Goal: Find specific page/section: Find specific page/section

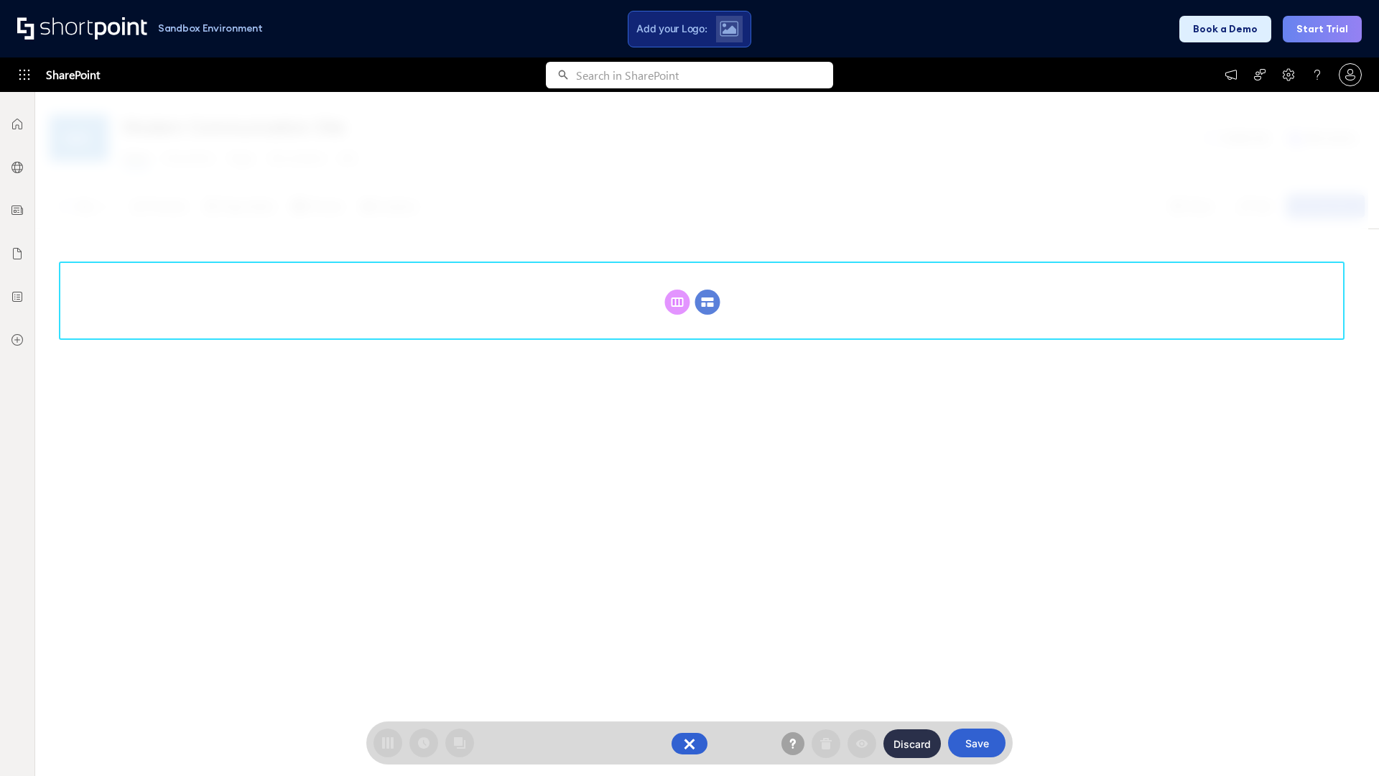
click at [707, 302] on circle at bounding box center [707, 301] width 25 height 25
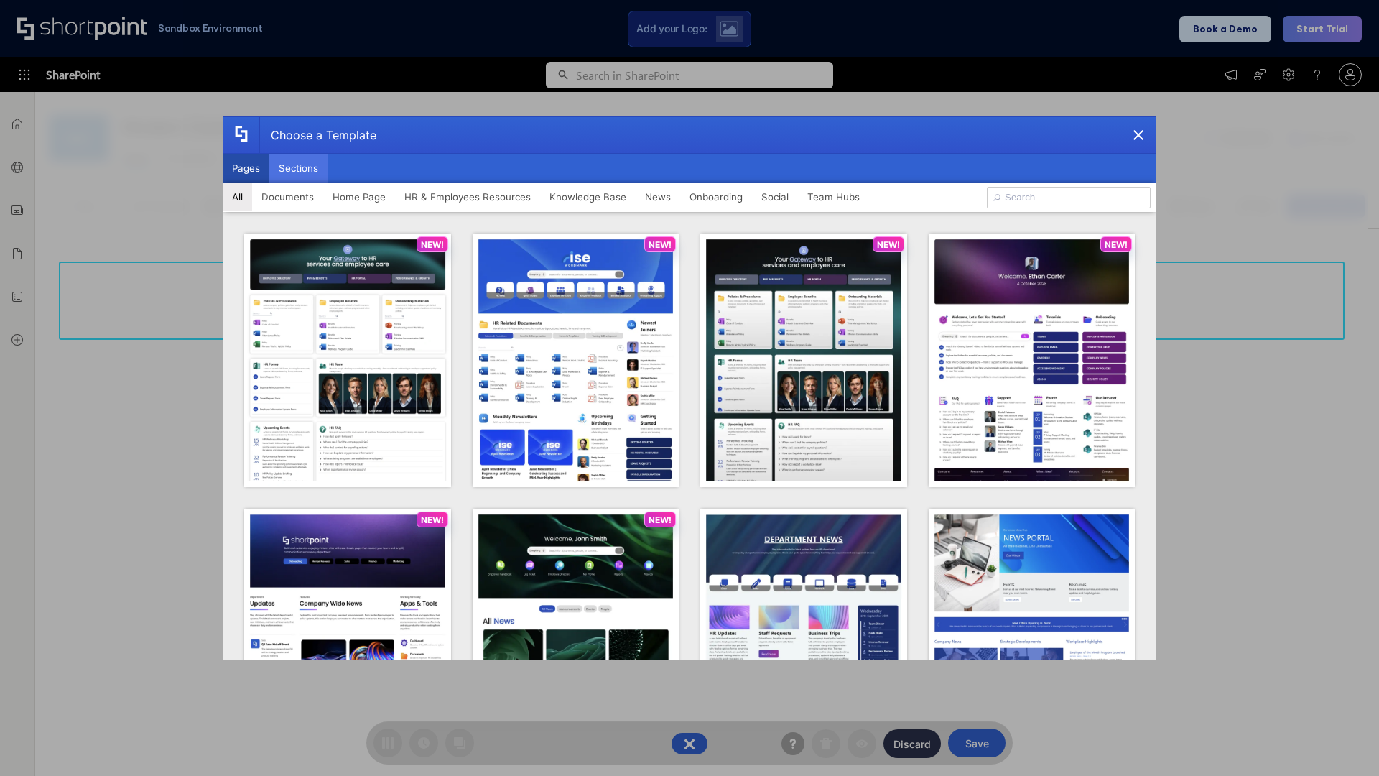
click at [298, 168] on button "Sections" at bounding box center [298, 168] width 58 height 29
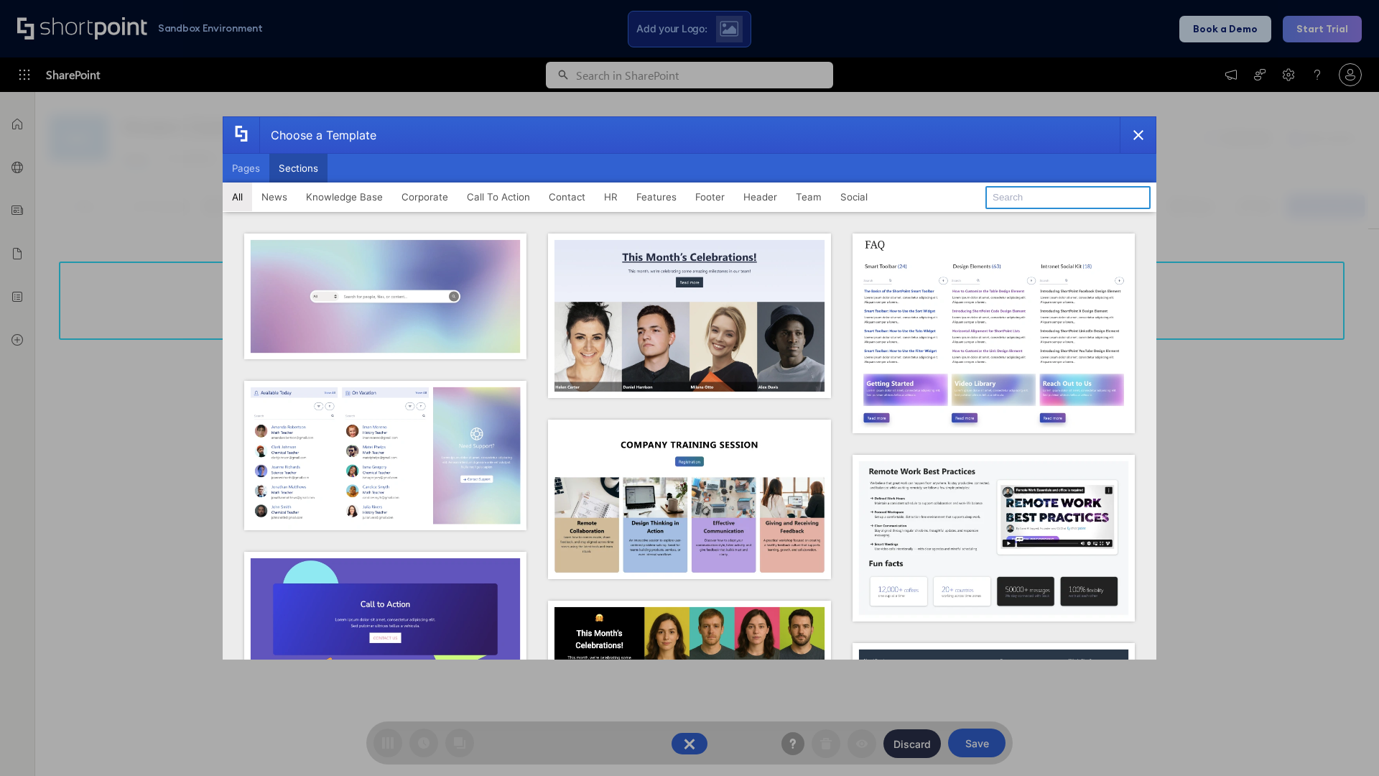
type input "Employees Hub HR"
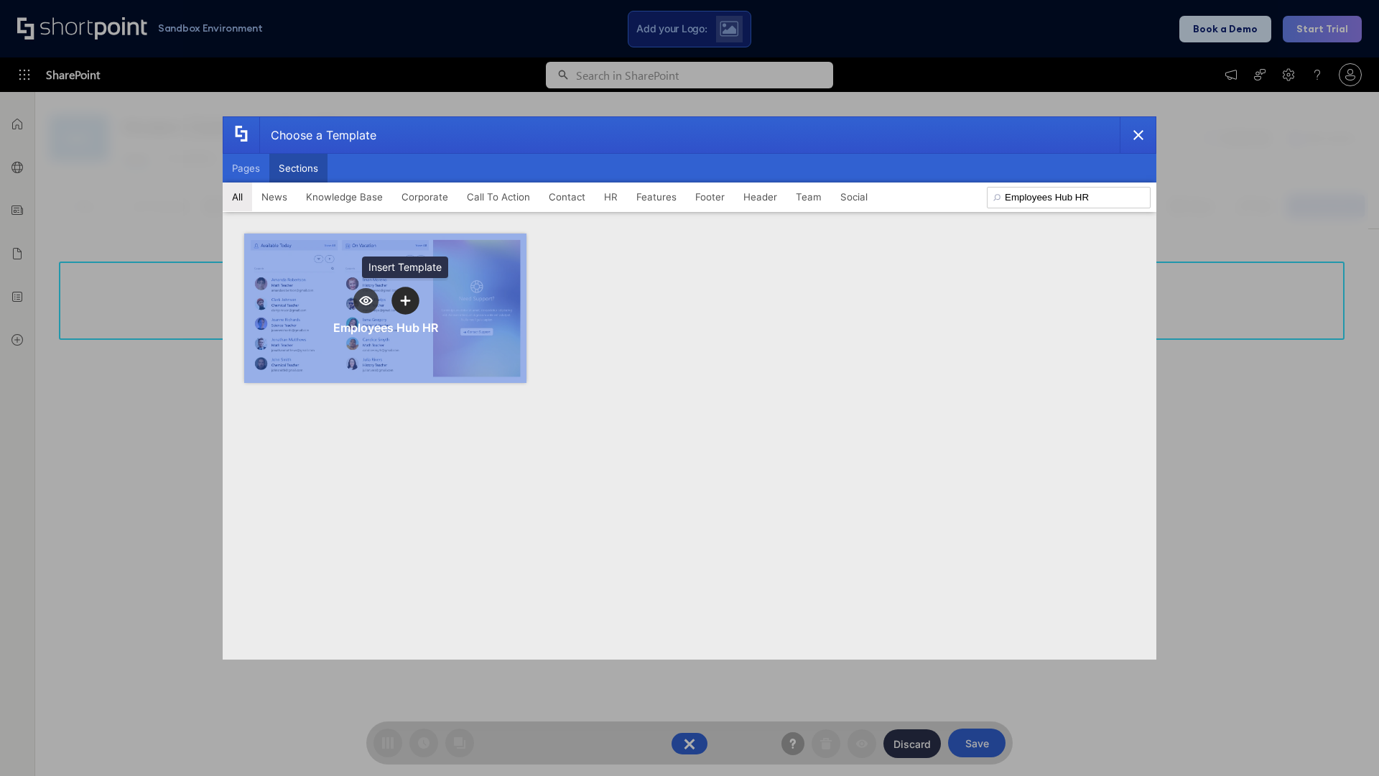
click at [405, 300] on icon "template selector" at bounding box center [405, 301] width 10 height 10
